Goal: Task Accomplishment & Management: Use online tool/utility

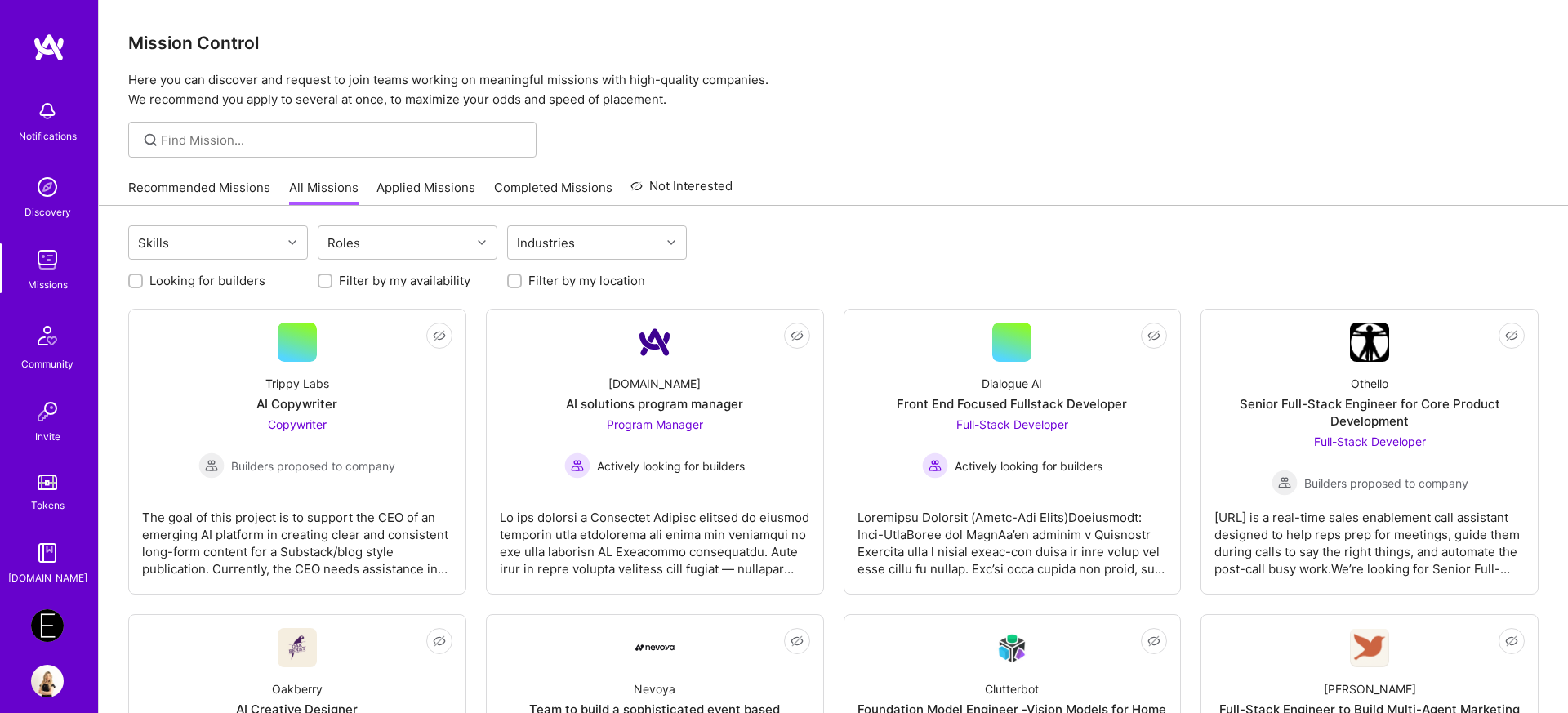
click at [35, 632] on img at bounding box center [47, 626] width 32 height 32
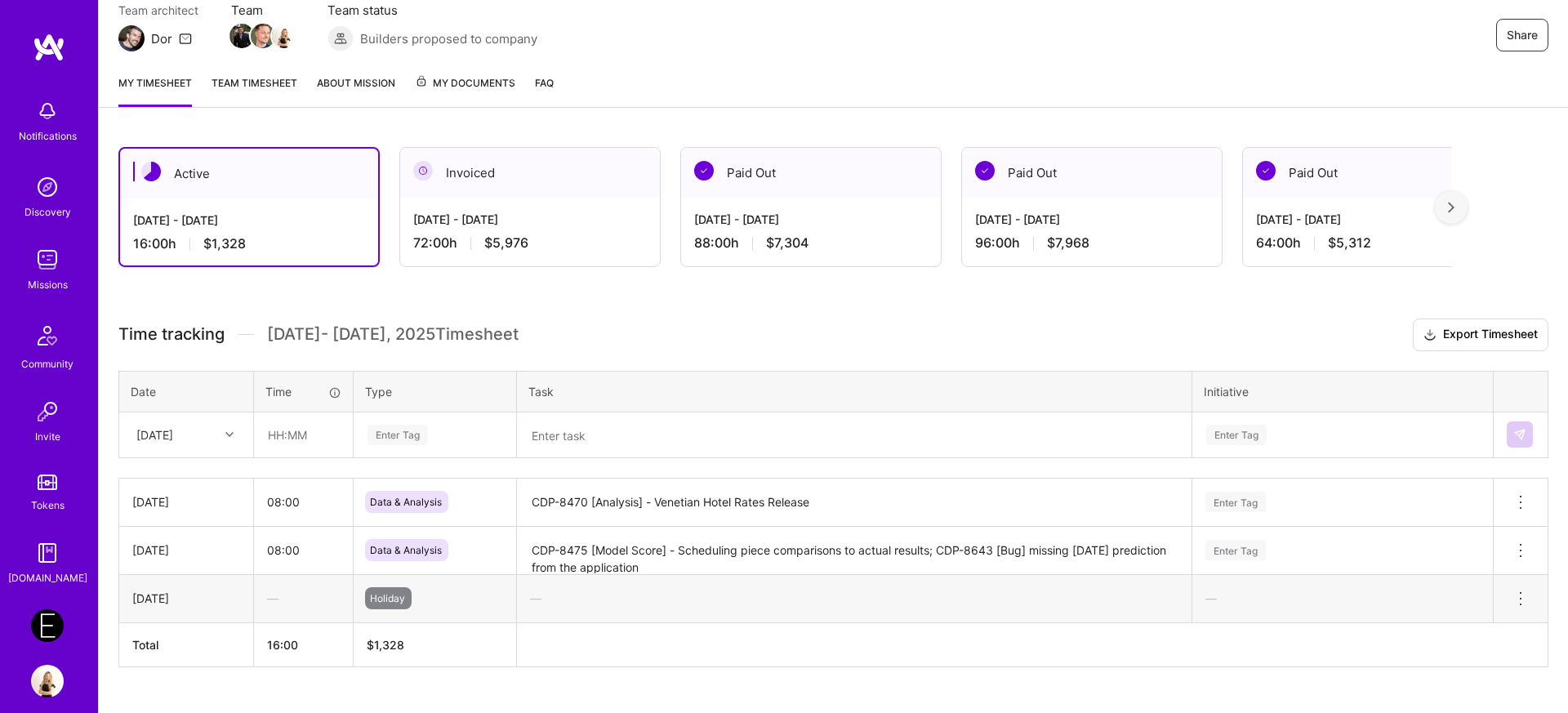
scroll to position [189, 0]
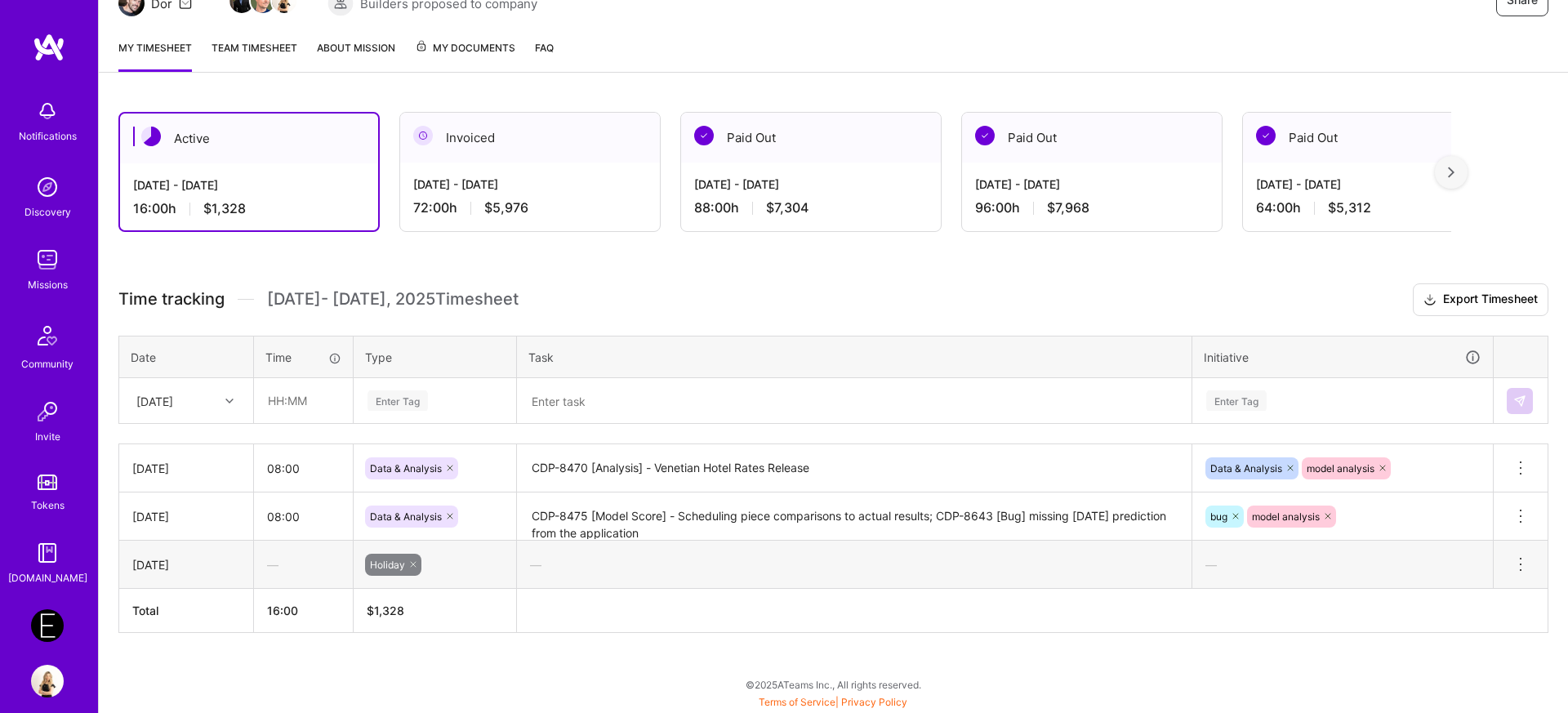
click at [161, 409] on div "[DATE]" at bounding box center [154, 401] width 37 height 17
click at [179, 543] on div "[DATE]" at bounding box center [186, 538] width 132 height 30
click at [306, 412] on input "text" at bounding box center [303, 401] width 97 height 43
type input "08:00"
click at [390, 411] on div "Enter Tag" at bounding box center [398, 401] width 61 height 25
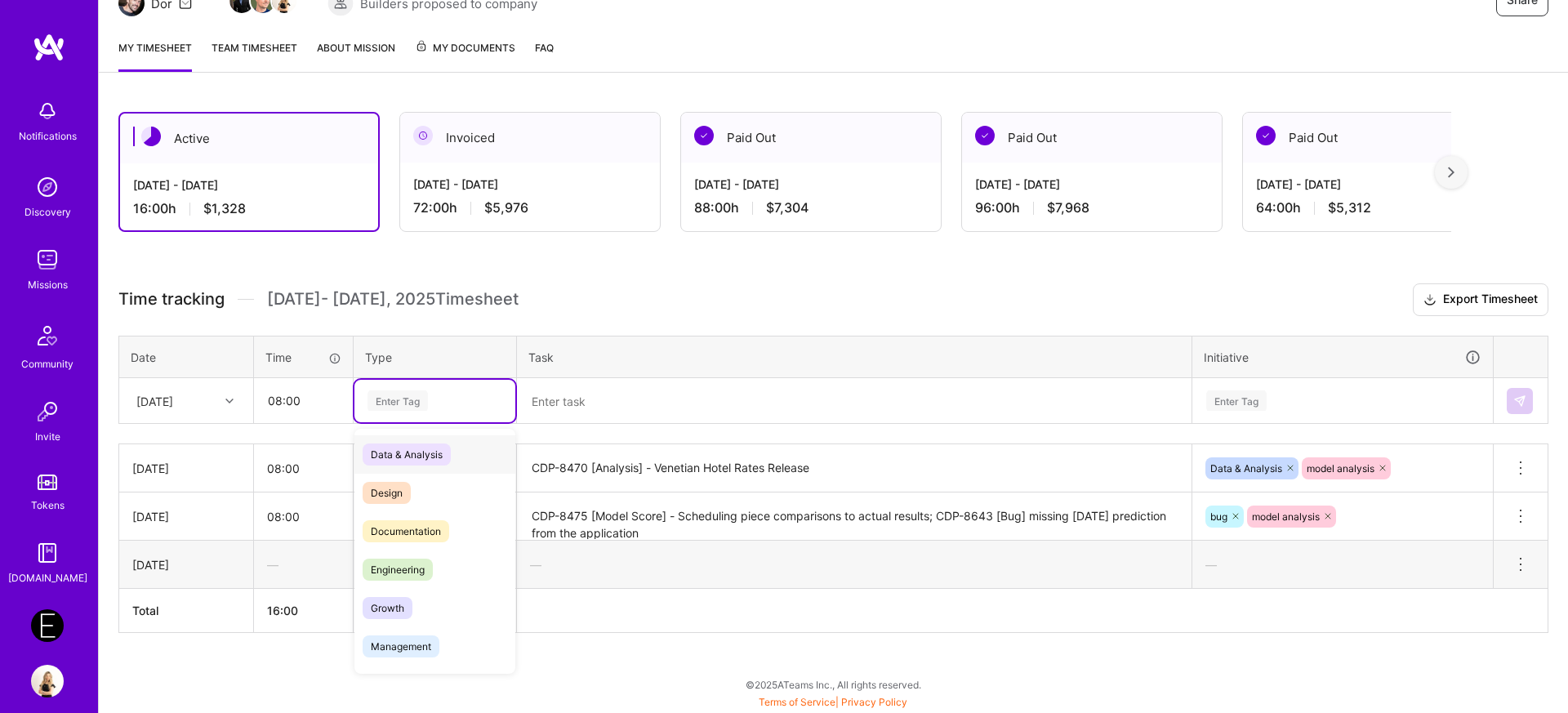
click at [399, 455] on span "Data & Analysis" at bounding box center [407, 455] width 88 height 22
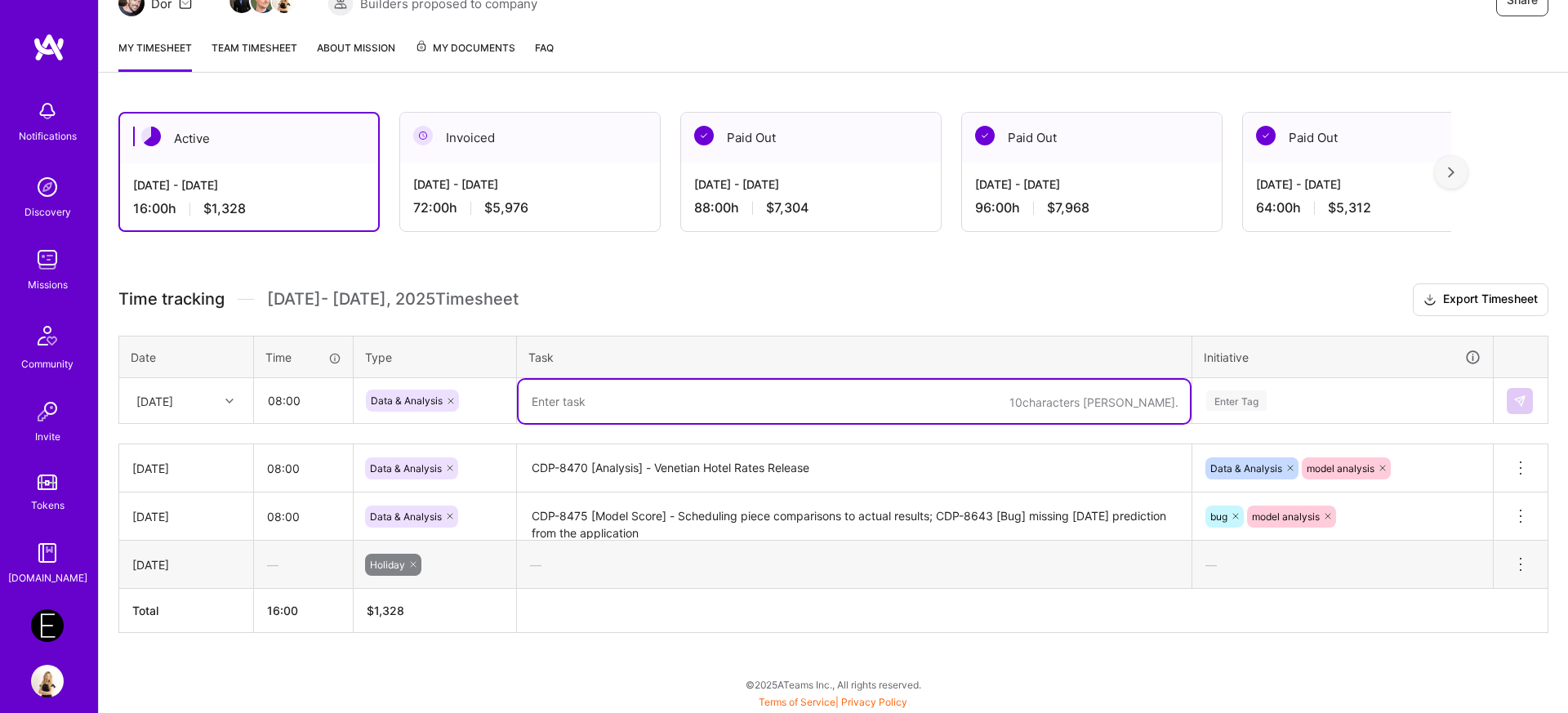
click at [541, 387] on textarea at bounding box center [854, 401] width 671 height 43
paste textarea "[URL][DOMAIN_NAME]"
drag, startPoint x: 747, startPoint y: 401, endPoint x: 206, endPoint y: 449, distance: 543.1
click at [206, 449] on div "Time tracking [DATE] - [DATE] Timesheet Export Timesheet Date Time Type Task In…" at bounding box center [834, 458] width 1430 height 350
paste textarea "Event Score V1.1 Based on Client's Feedback"
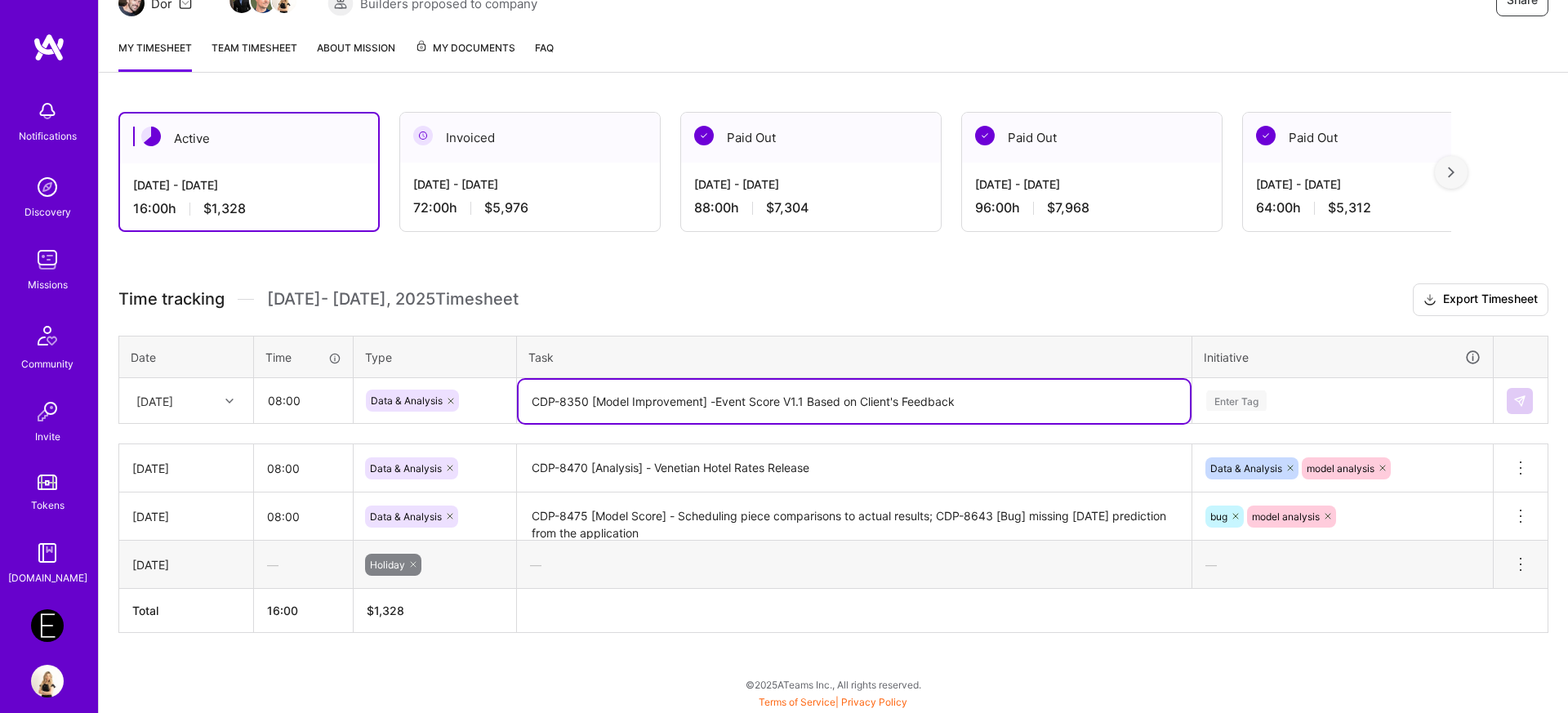
click at [720, 398] on textarea "CDP-8350 [Model Improvement] -Event Score V1.1 Based on Client's Feedback" at bounding box center [854, 401] width 671 height 43
type textarea "CDP-8350 [Model Improvement] - Event Score V1.1 Based on Client's Feedback"
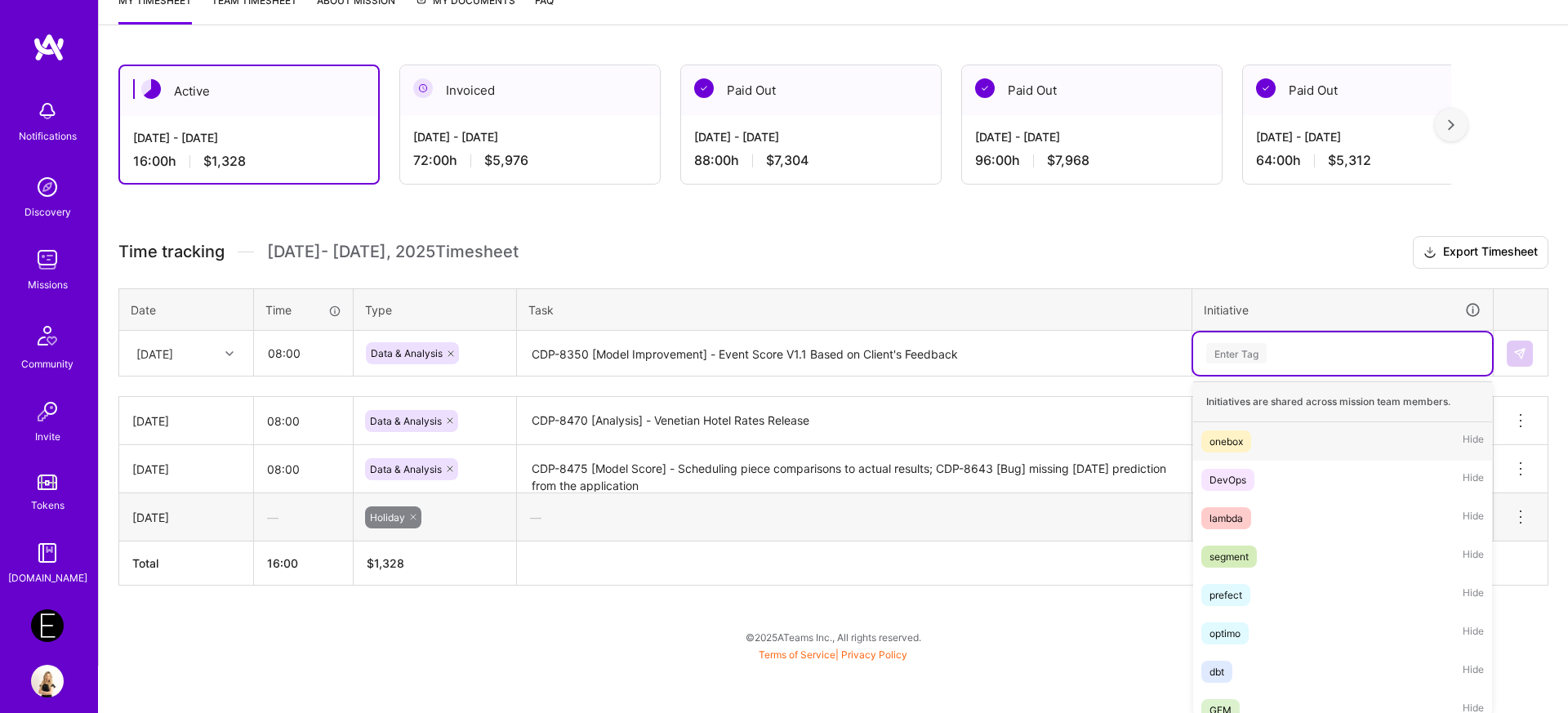
click at [1242, 375] on div "option onebox focused, 1 of 63. 63 results available. Use Up and Down to choose…" at bounding box center [1343, 353] width 299 height 42
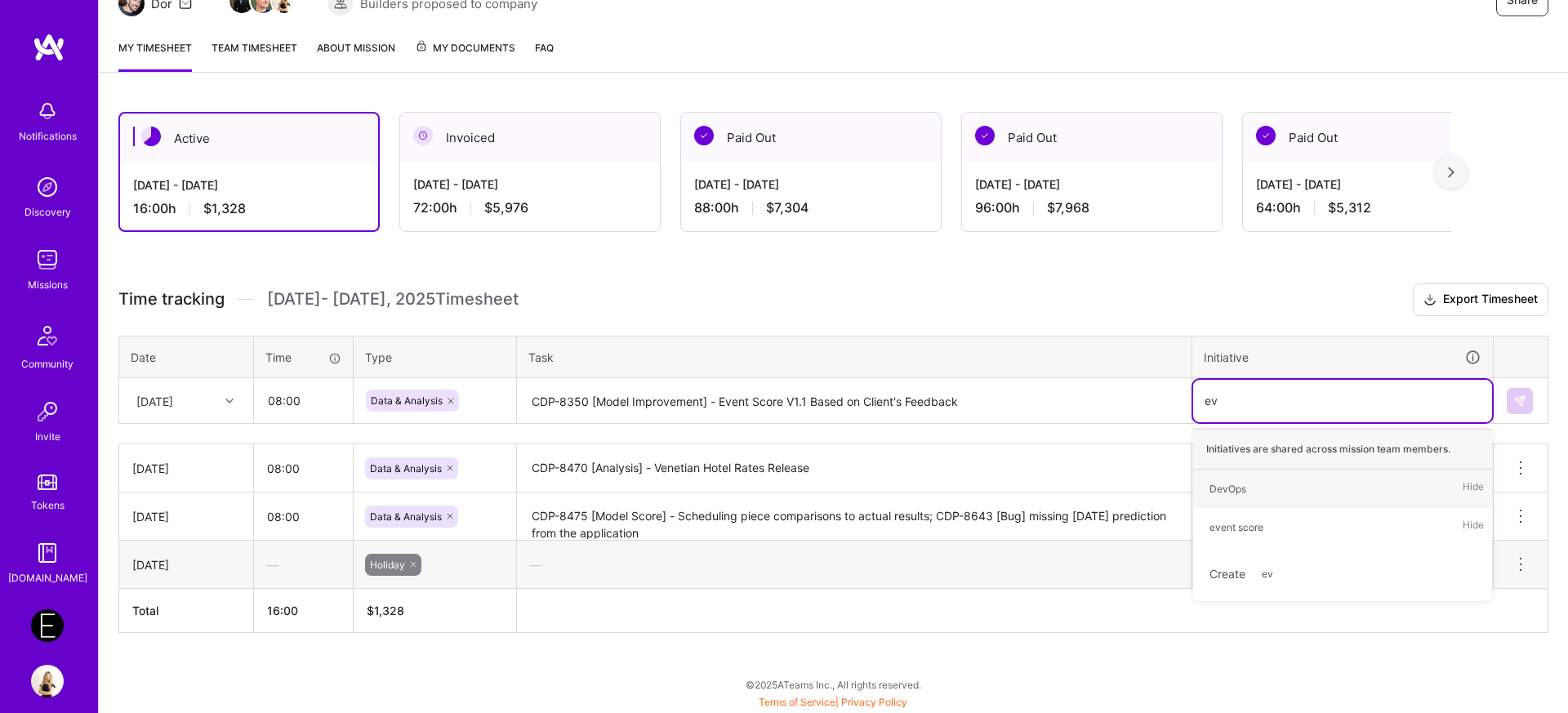
type input "eve"
click at [1244, 487] on div "event score" at bounding box center [1236, 489] width 54 height 17
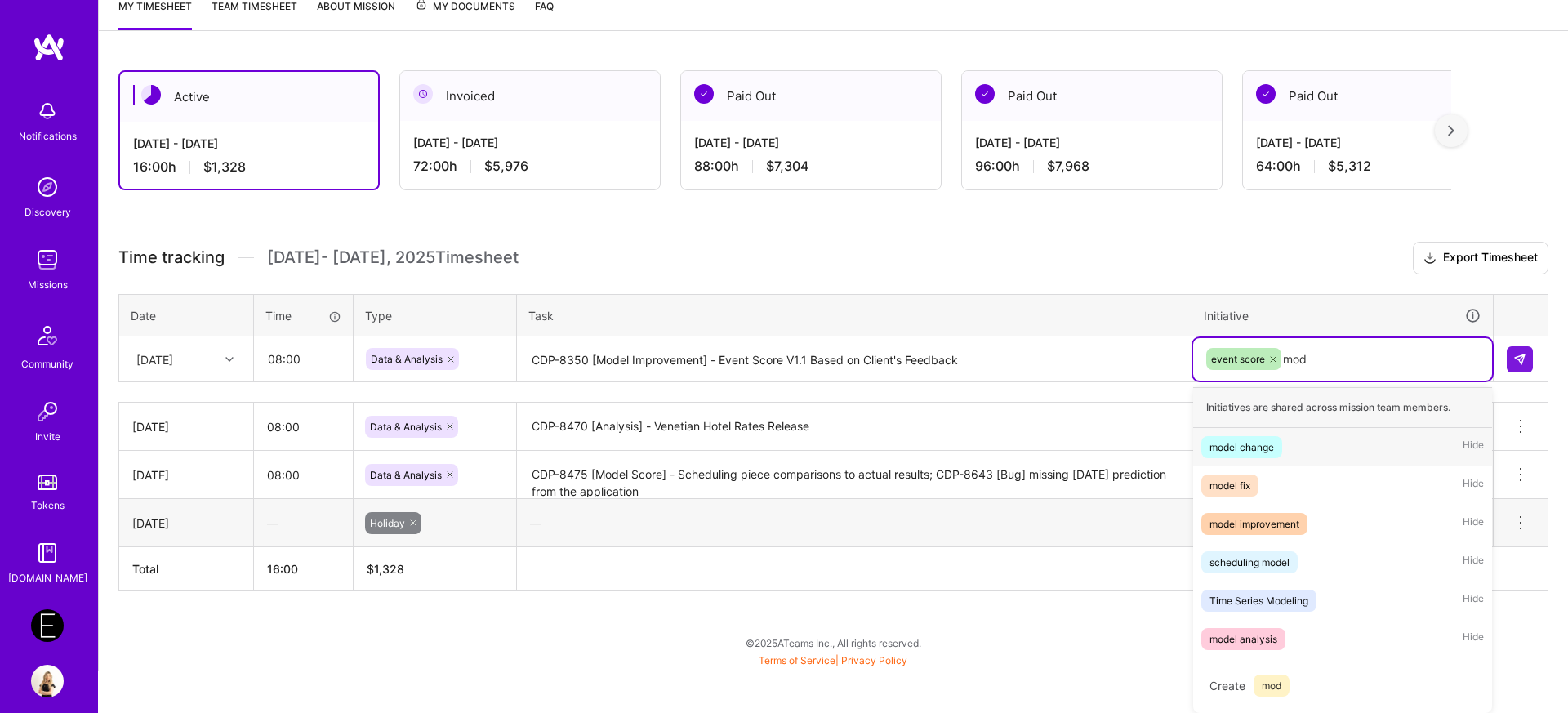
scroll to position [230, 0]
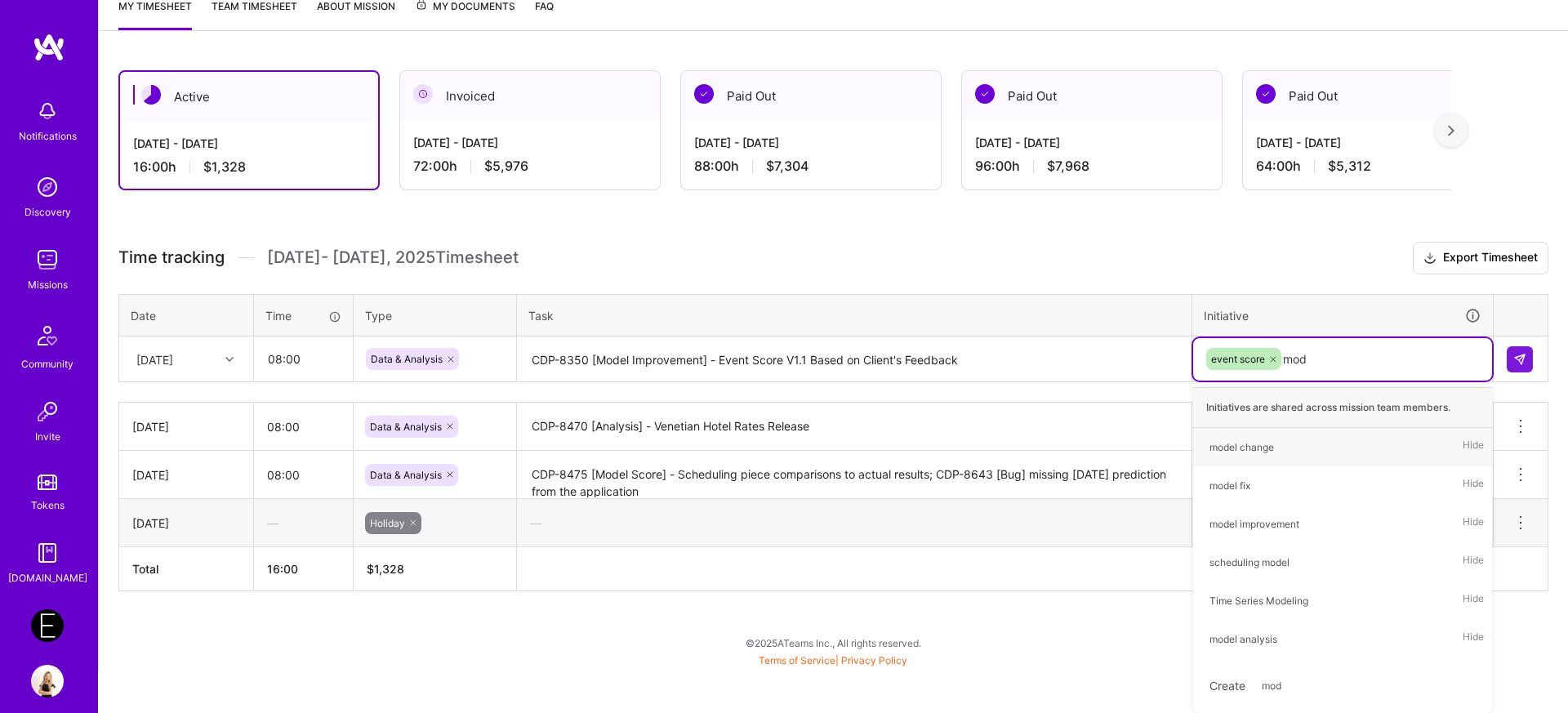
type input "mode"
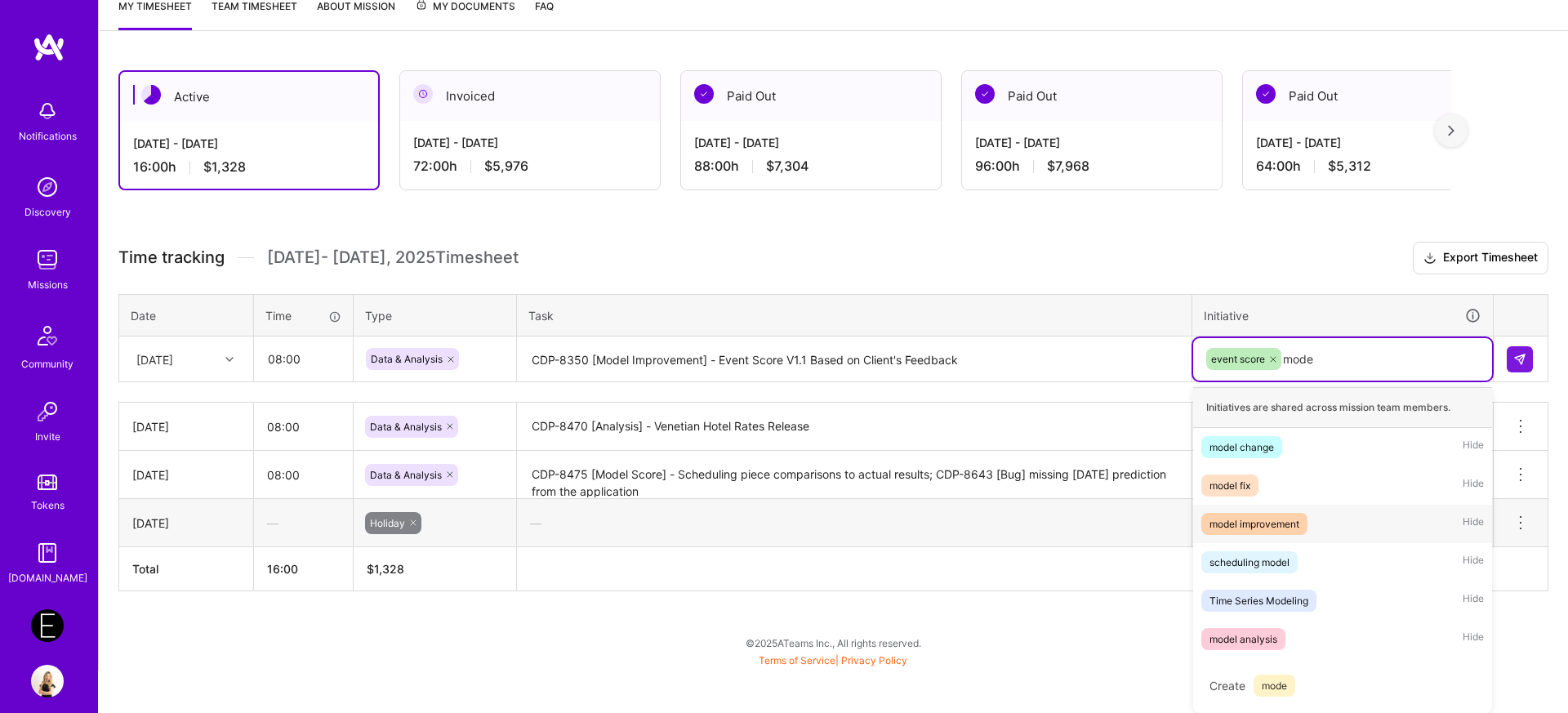
click at [1260, 531] on div "model improvement" at bounding box center [1254, 524] width 90 height 17
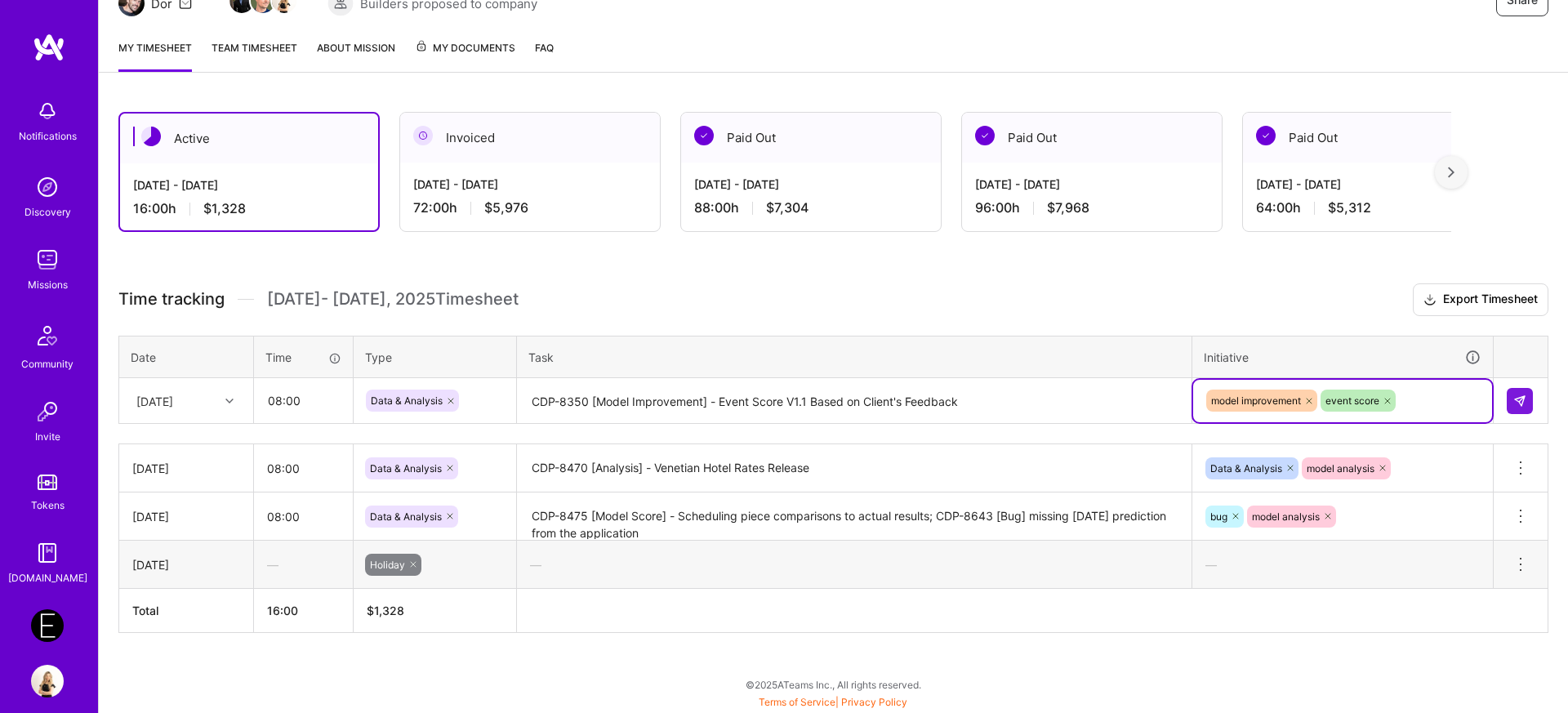
scroll to position [189, 0]
click at [1010, 401] on textarea "CDP-8350 [Model Improvement] - Event Score V1.1 Based on Client's Feedback" at bounding box center [854, 401] width 671 height 43
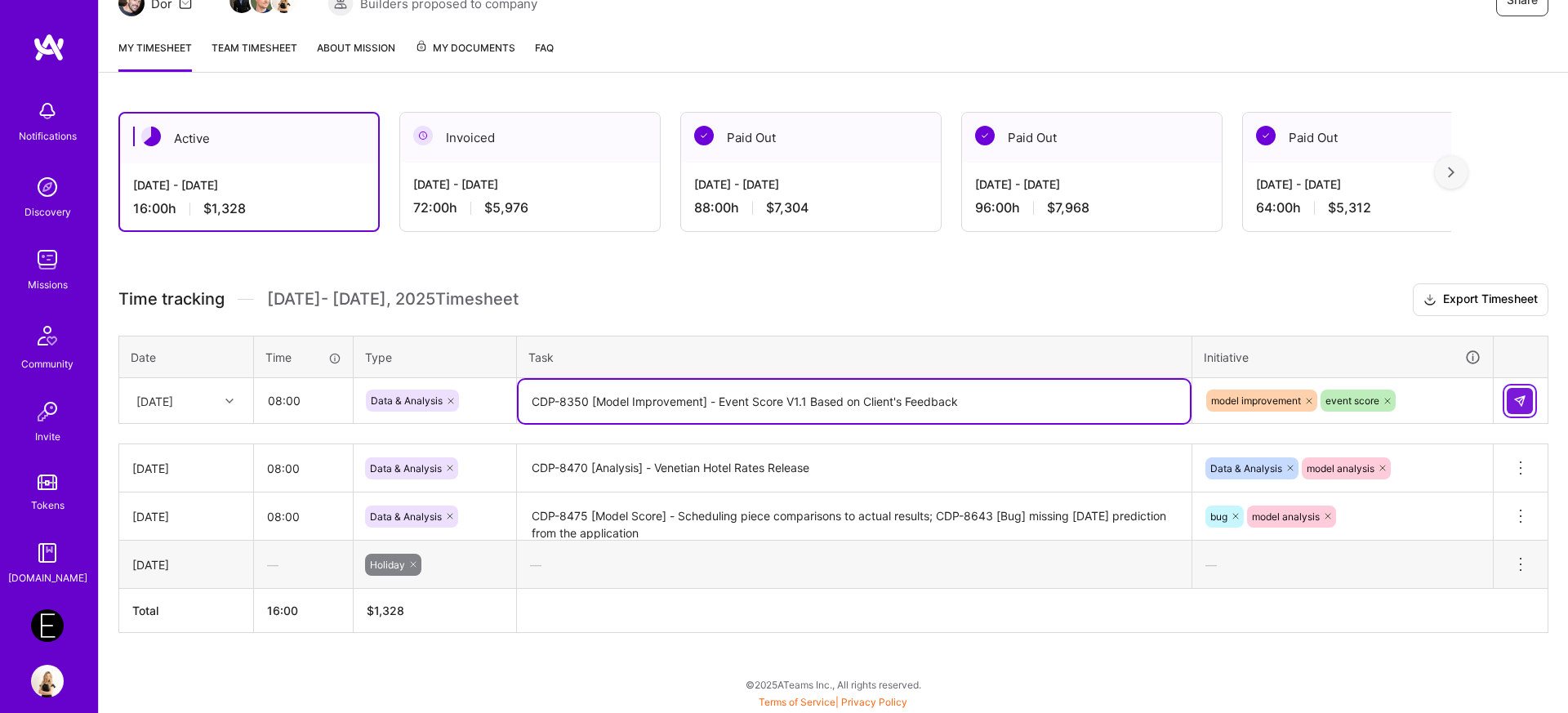
type textarea "CDP-8350 [Model Improvement] - Event Score V1.1 Based on Client's Feedback"
click at [1522, 401] on img at bounding box center [1520, 401] width 13 height 13
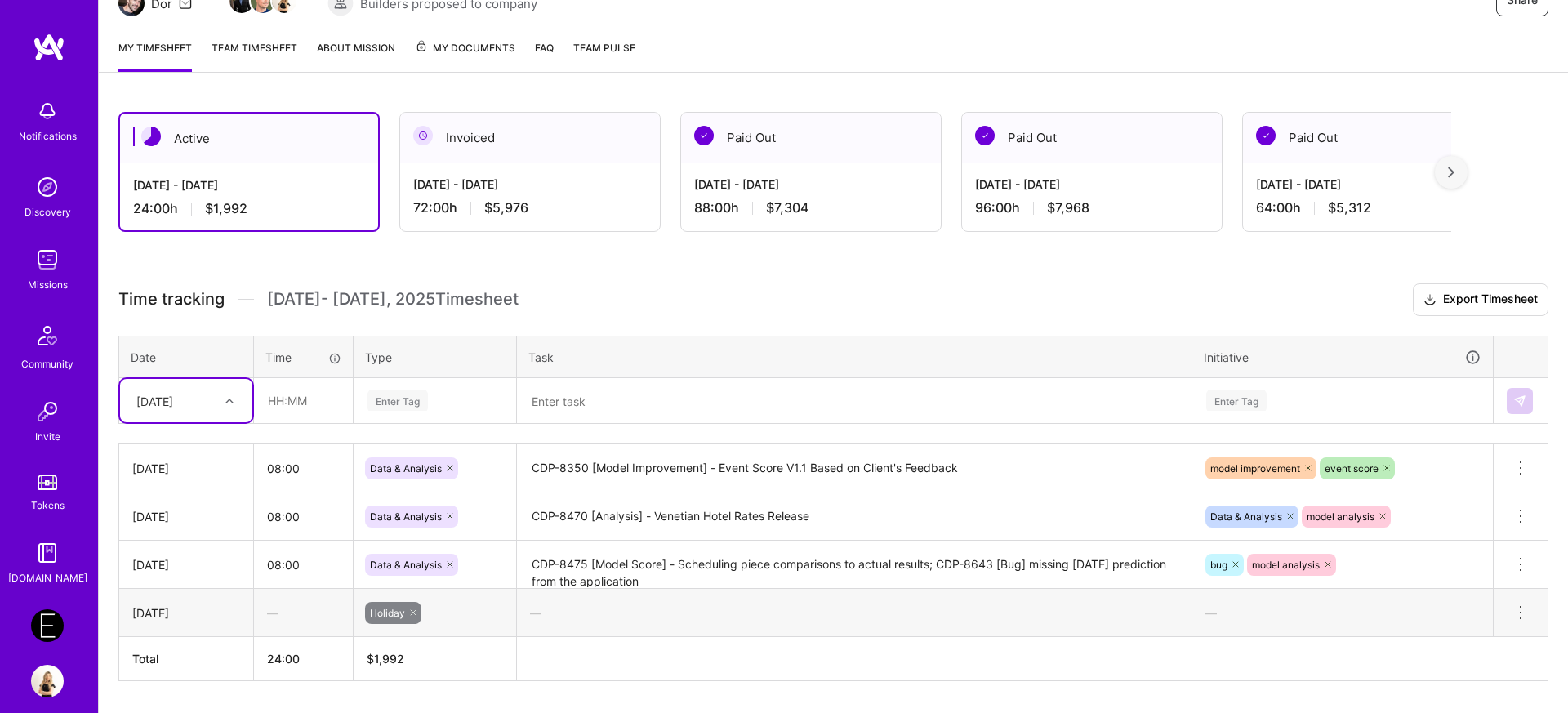
click at [231, 397] on icon at bounding box center [229, 401] width 8 height 8
click at [160, 533] on div "[DATE]" at bounding box center [186, 538] width 132 height 30
click at [302, 396] on input "text" at bounding box center [303, 401] width 97 height 43
type input "08:00"
click at [393, 383] on div "Enter Tag" at bounding box center [435, 401] width 161 height 42
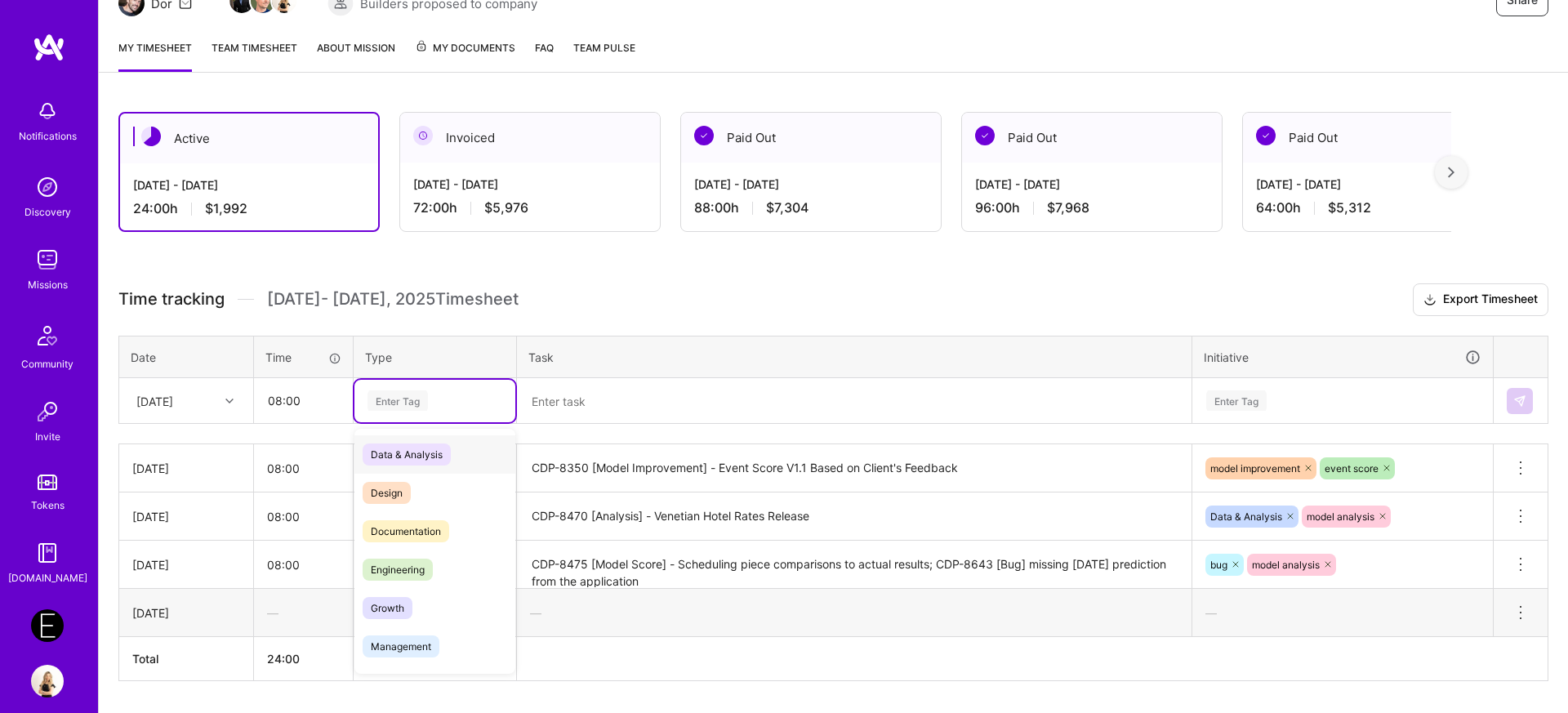
click at [402, 450] on span "Data & Analysis" at bounding box center [407, 455] width 88 height 22
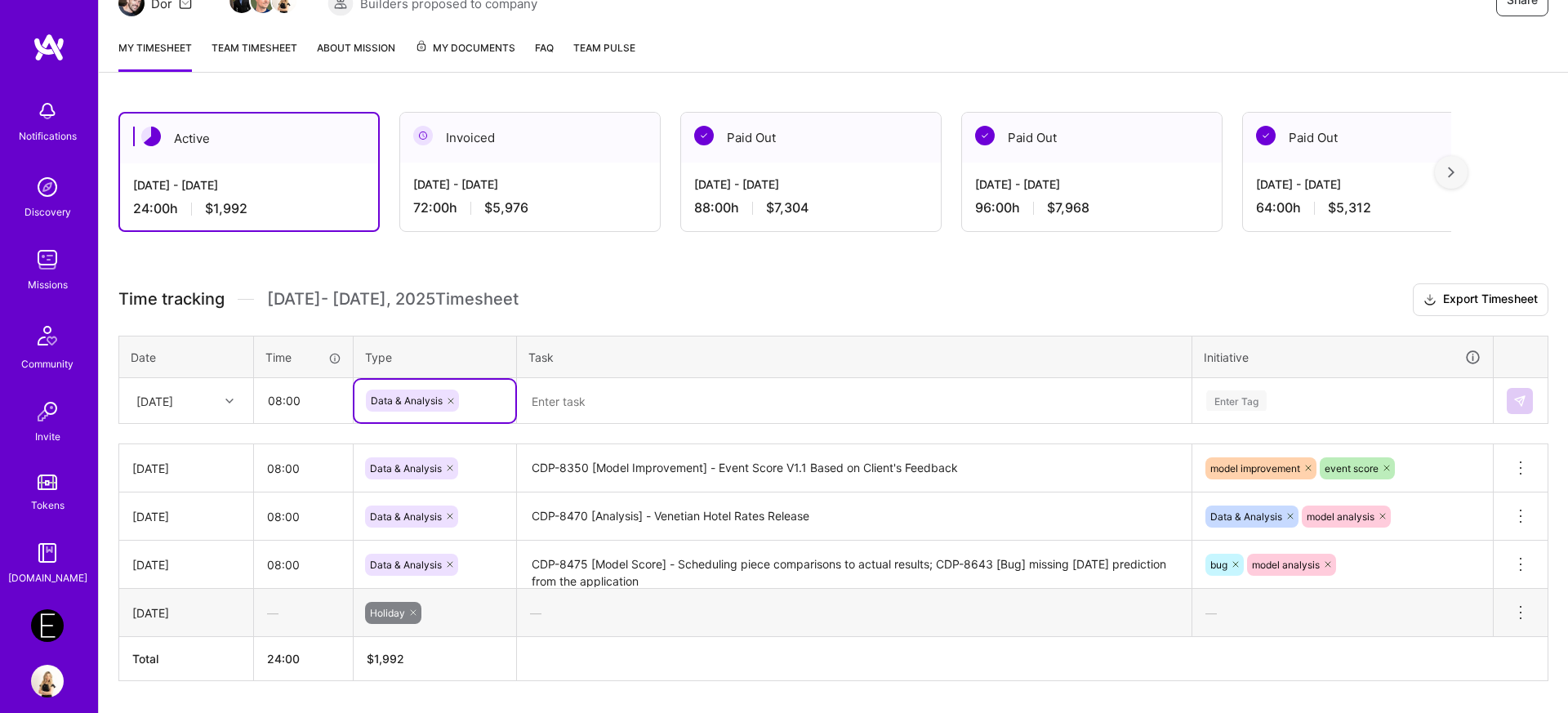
click at [547, 412] on textarea at bounding box center [854, 401] width 671 height 43
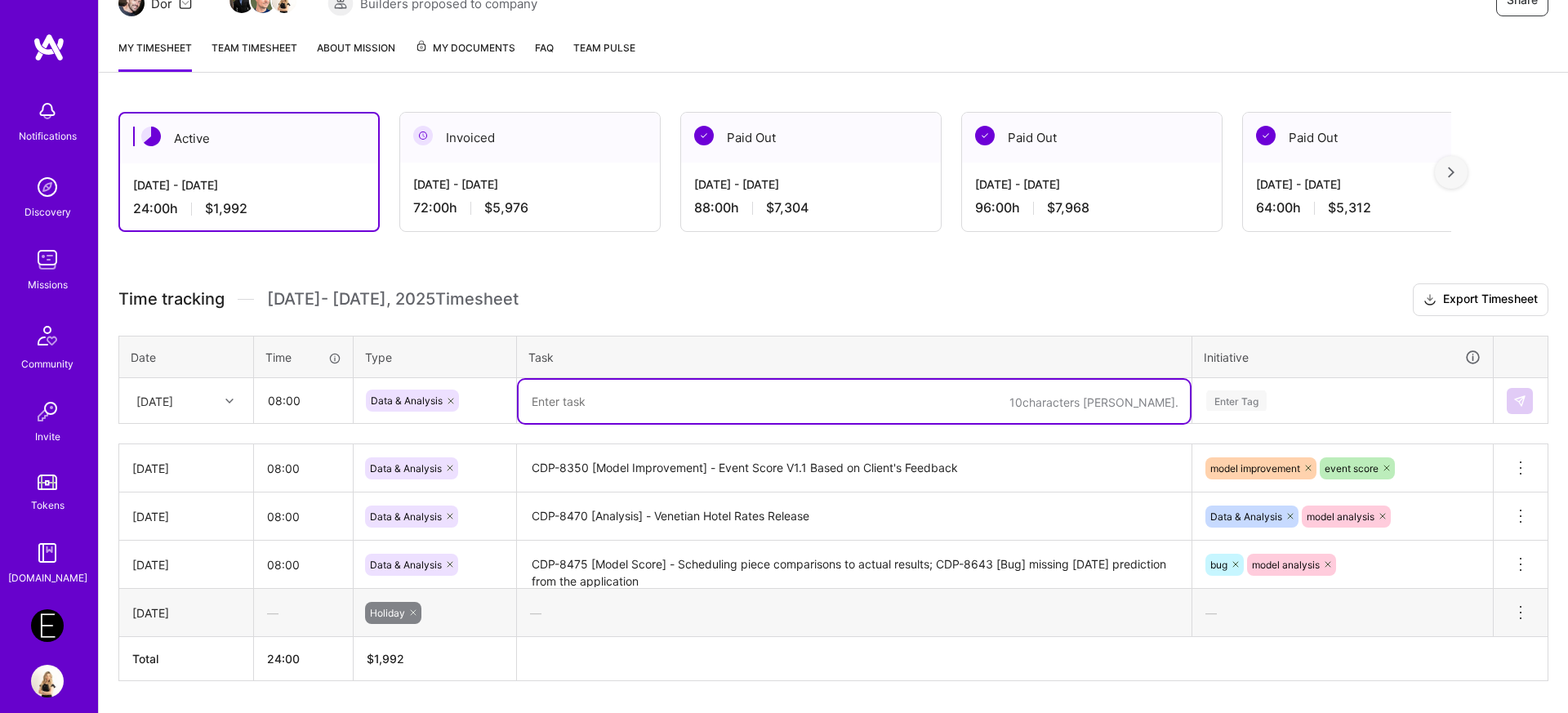
paste textarea "CDP-8350 [Model Improvement] - Event Score V1.1 Based on Client's Feedback"
type textarea "CDP-8350 [Model Improvement] - Event Score V1.1 Based on Client's Feedback"
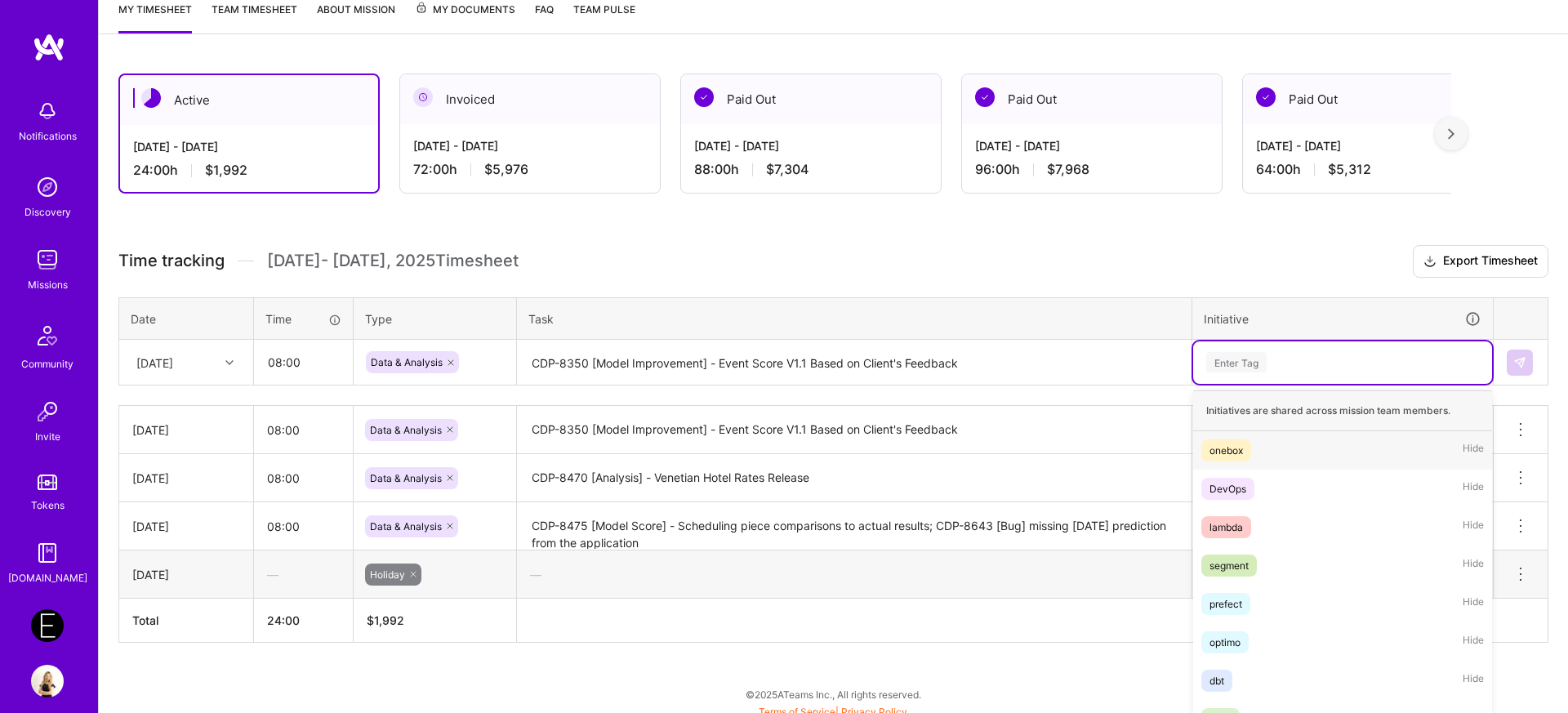
click at [1248, 384] on div "option model improvement, selected. option onebox focused, 1 of 63. 63 results …" at bounding box center [1343, 362] width 299 height 42
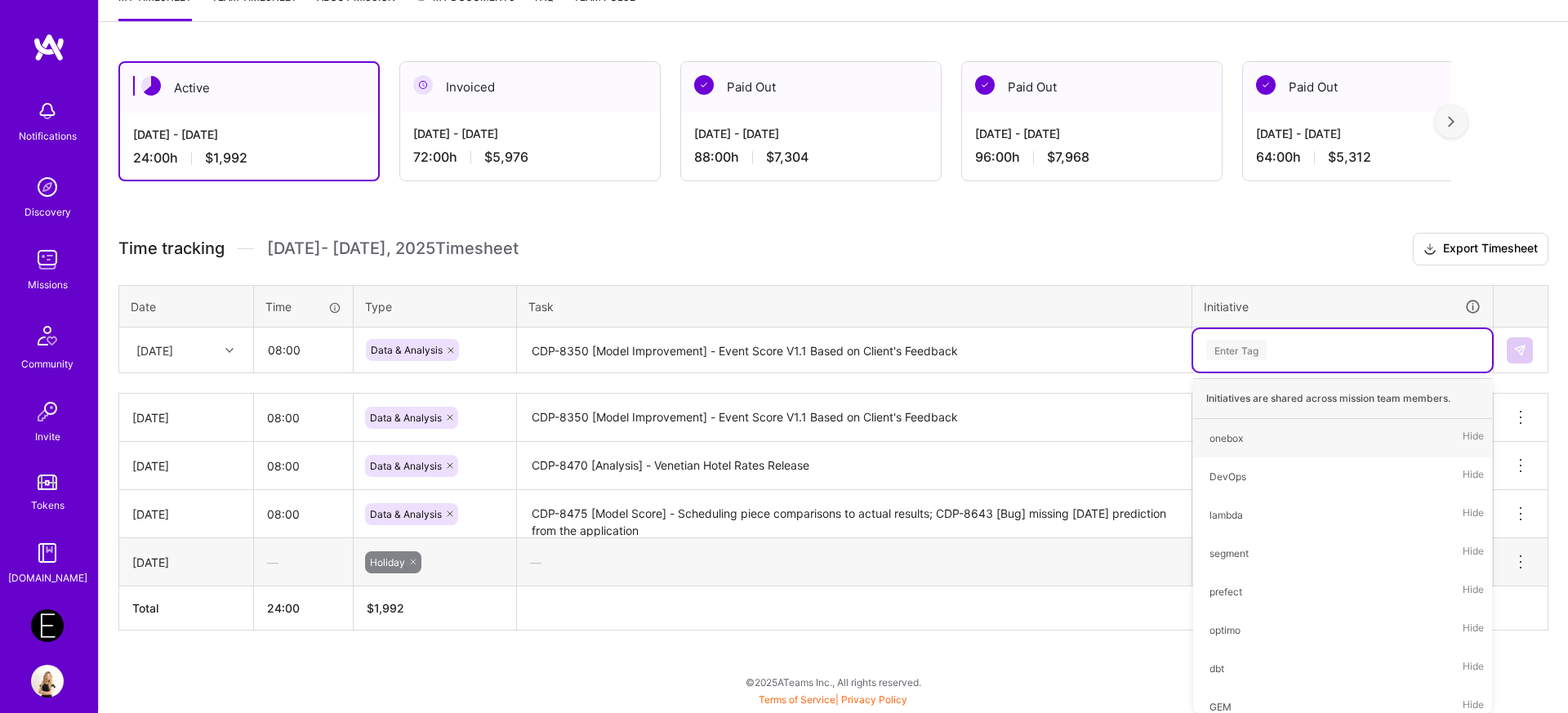
type input ","
type input "mode"
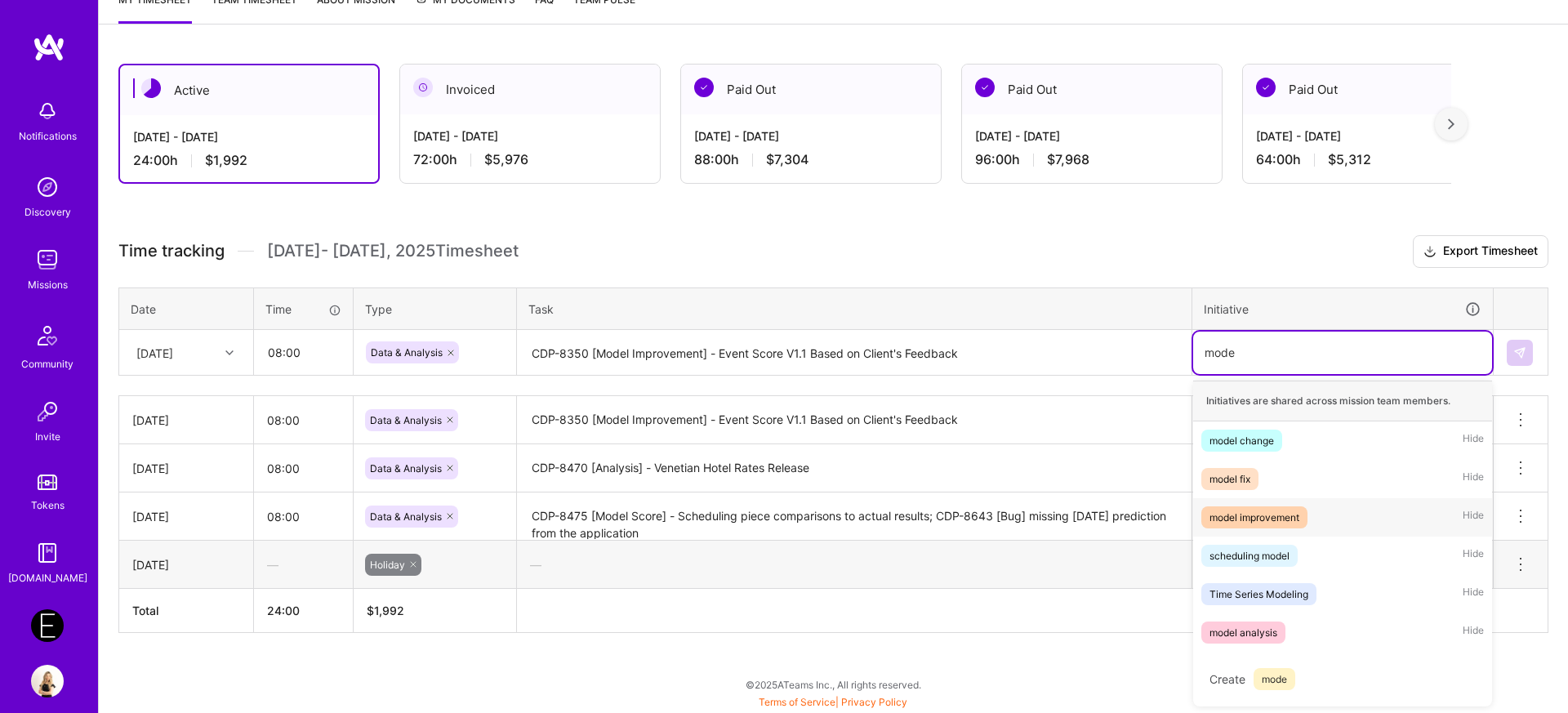
click at [1275, 519] on div "model improvement" at bounding box center [1254, 518] width 90 height 17
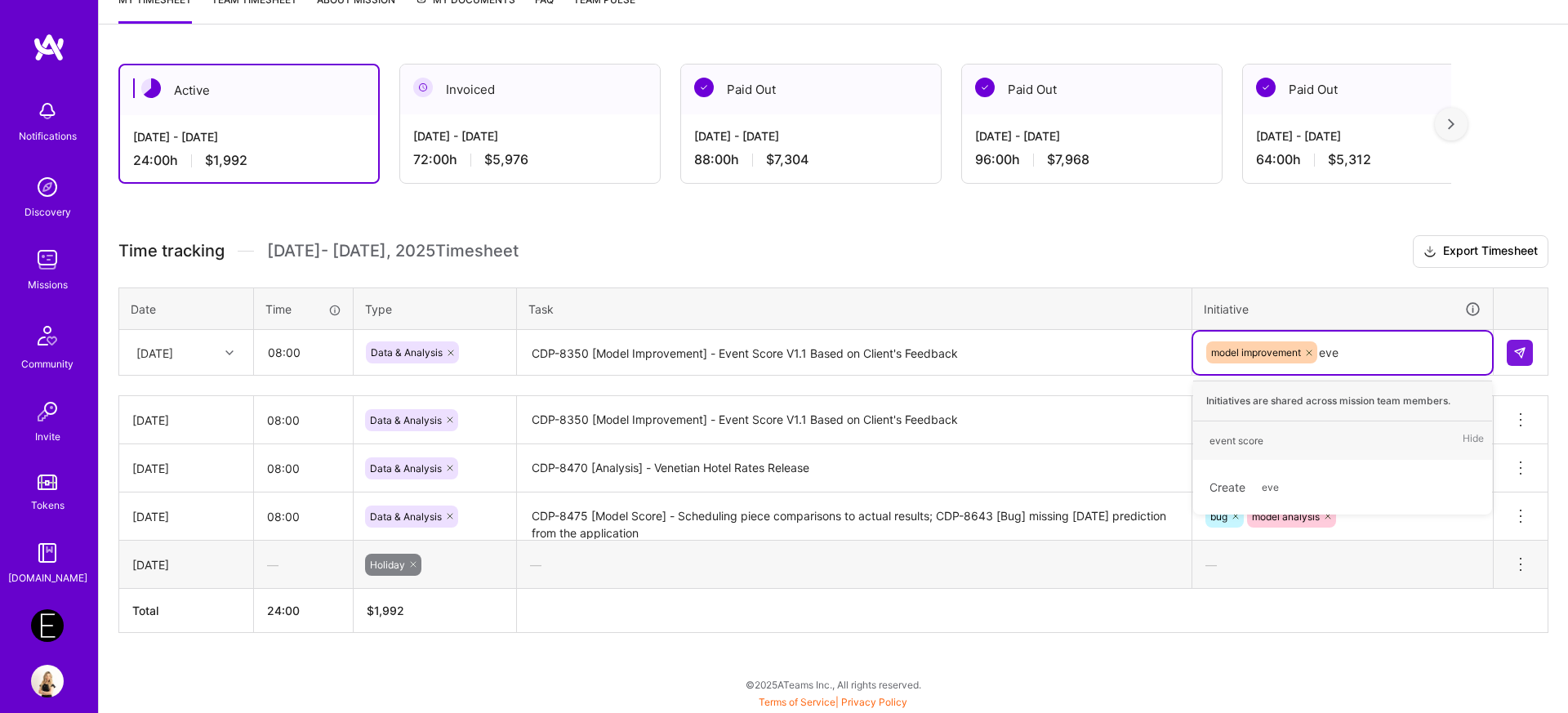
type input "even"
click at [1242, 438] on div "event score" at bounding box center [1236, 440] width 54 height 17
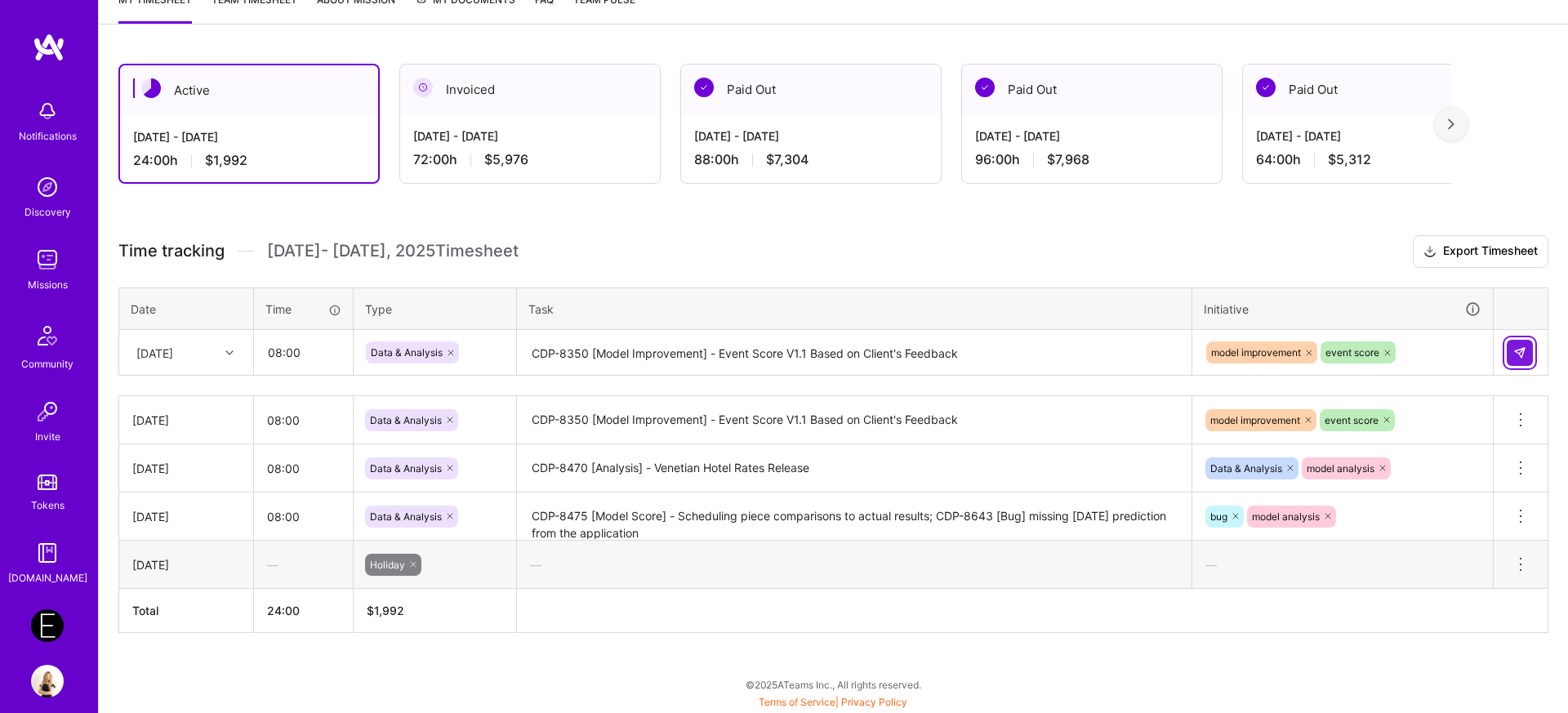
click at [1521, 356] on img at bounding box center [1520, 353] width 13 height 13
